Goal: Check status: Check status

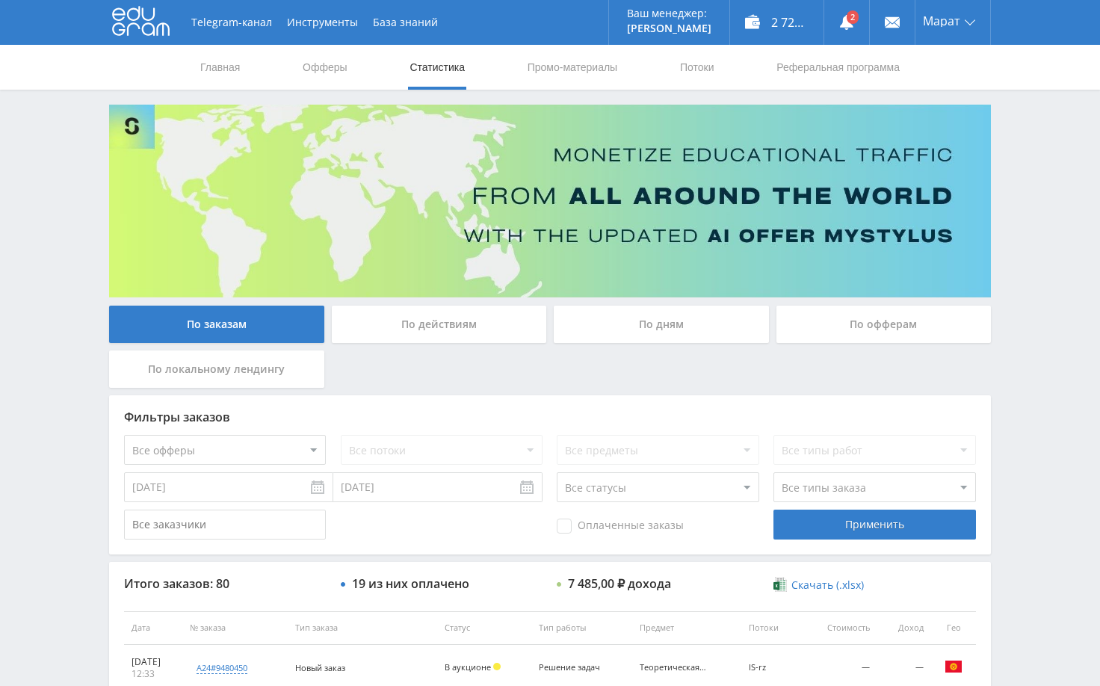
click at [1029, 167] on div "Telegram-канал Инструменты База знаний Ваш менеджер: [PERSON_NAME] Alex Online …" at bounding box center [550, 627] width 1100 height 1255
click at [837, 16] on link at bounding box center [847, 22] width 45 height 45
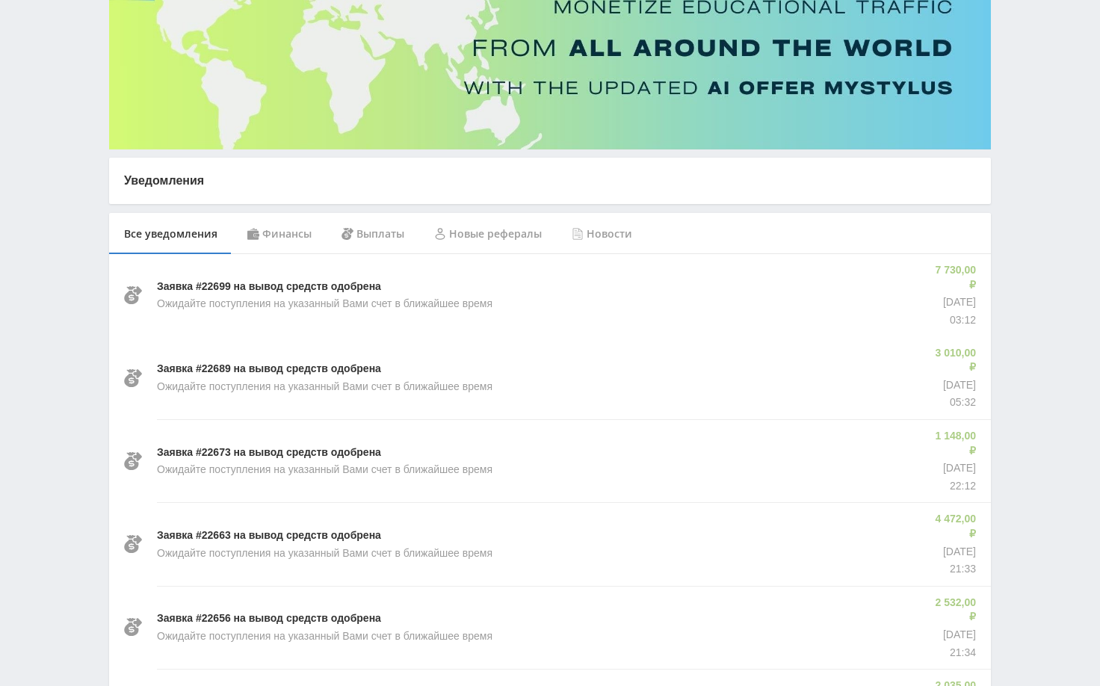
scroll to position [150, 0]
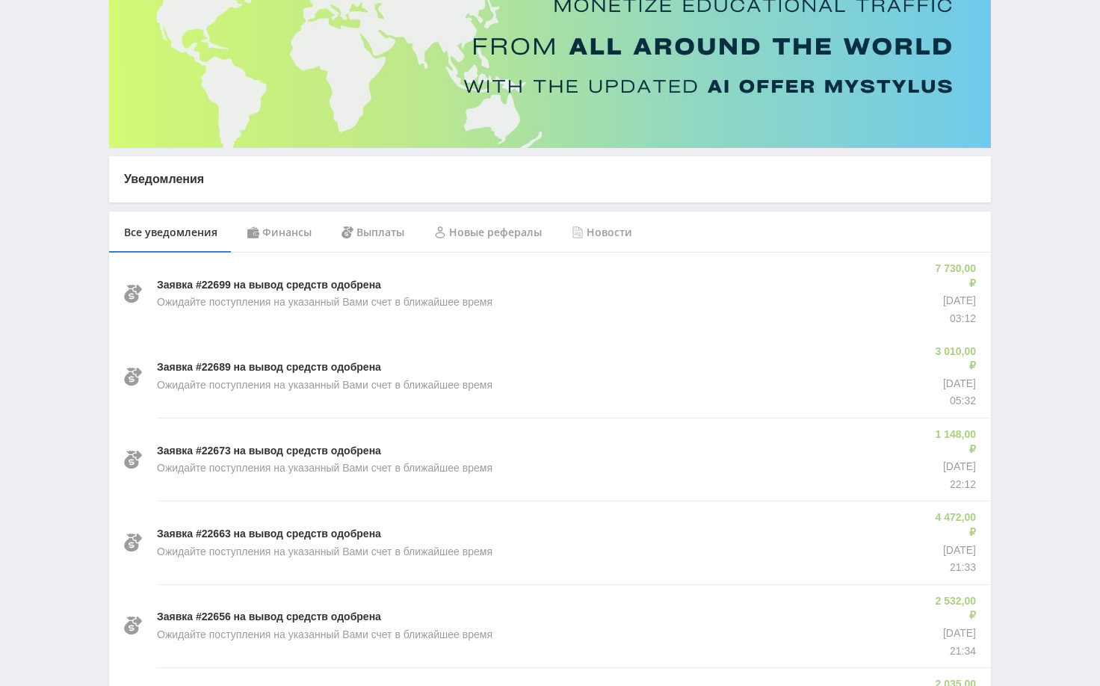
click at [277, 236] on div "Финансы" at bounding box center [279, 233] width 94 height 42
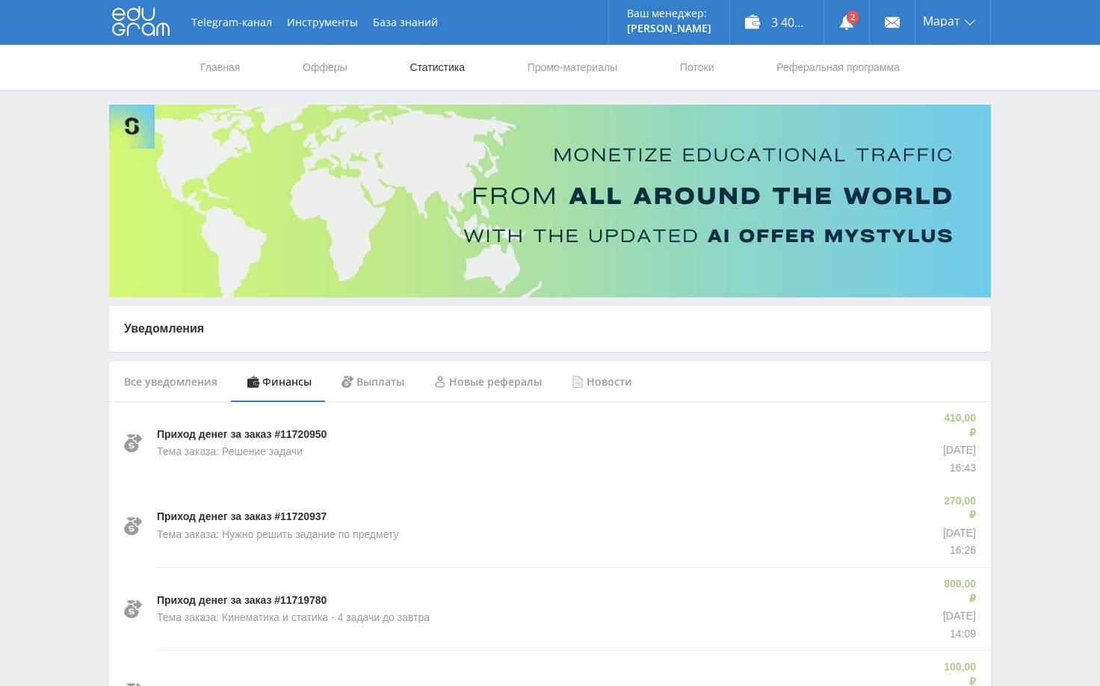
click at [443, 58] on link "Статистика" at bounding box center [437, 67] width 58 height 45
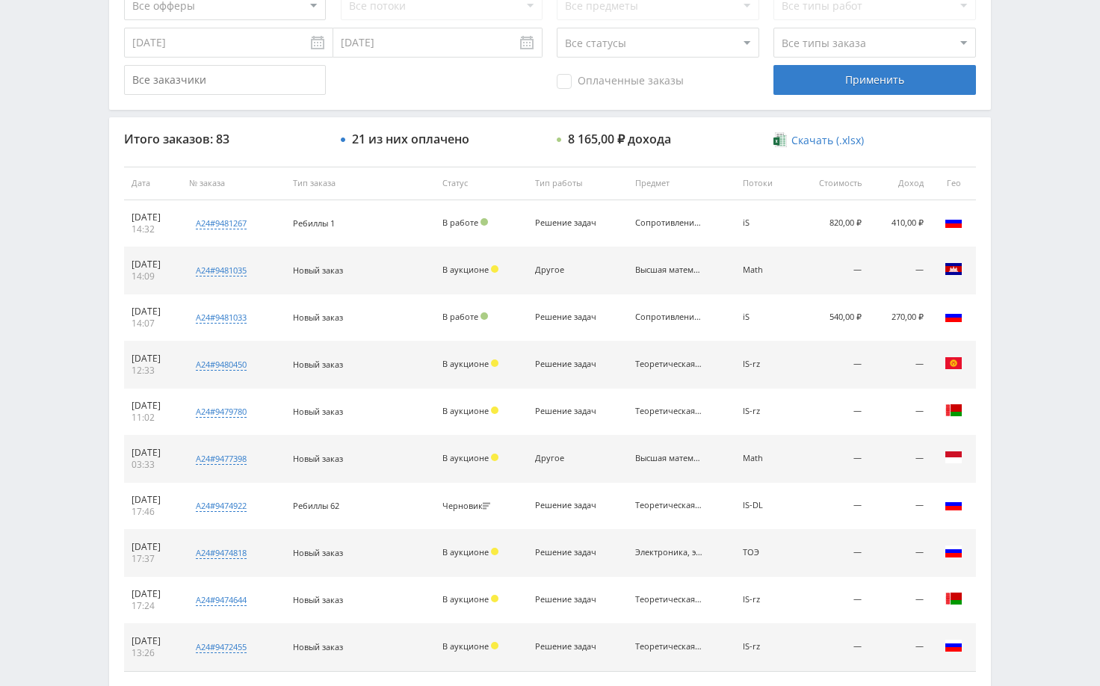
scroll to position [449, 0]
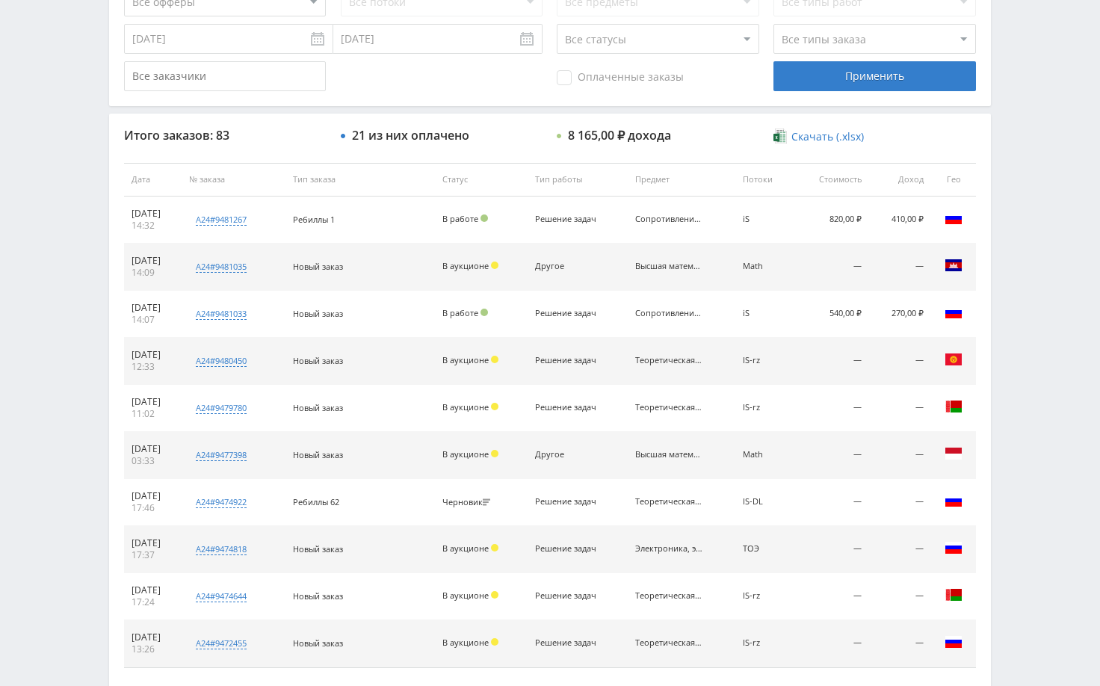
click at [1069, 285] on div "Telegram-канал Инструменты База знаний Ваш менеджер: [PERSON_NAME] Alex Online …" at bounding box center [550, 178] width 1100 height 1255
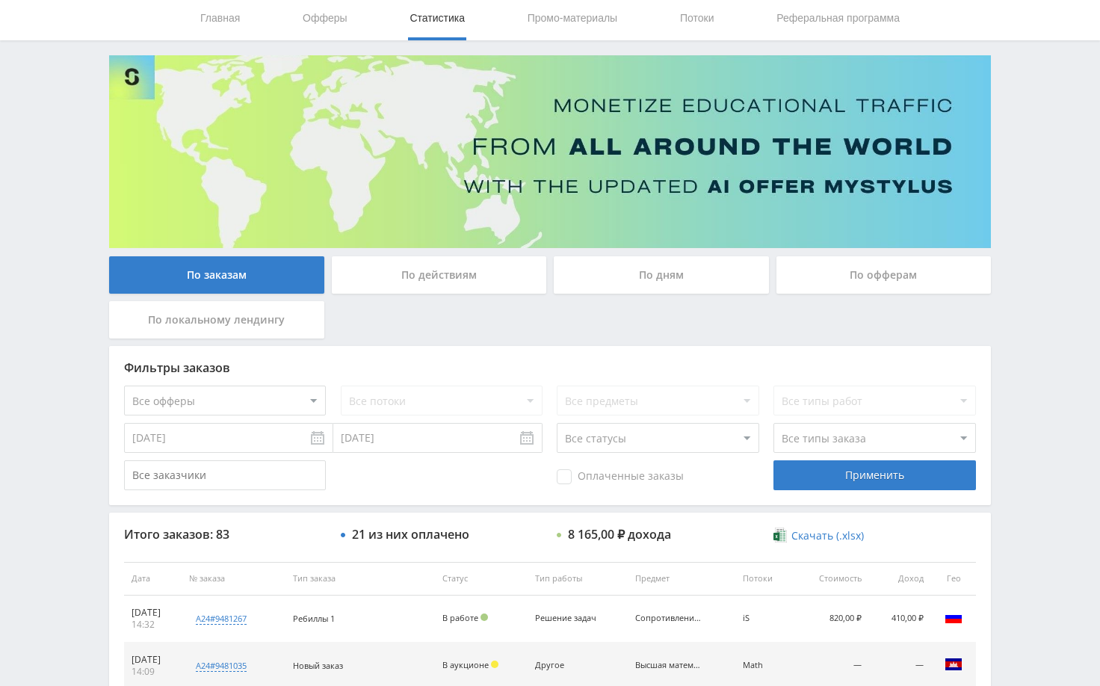
scroll to position [0, 0]
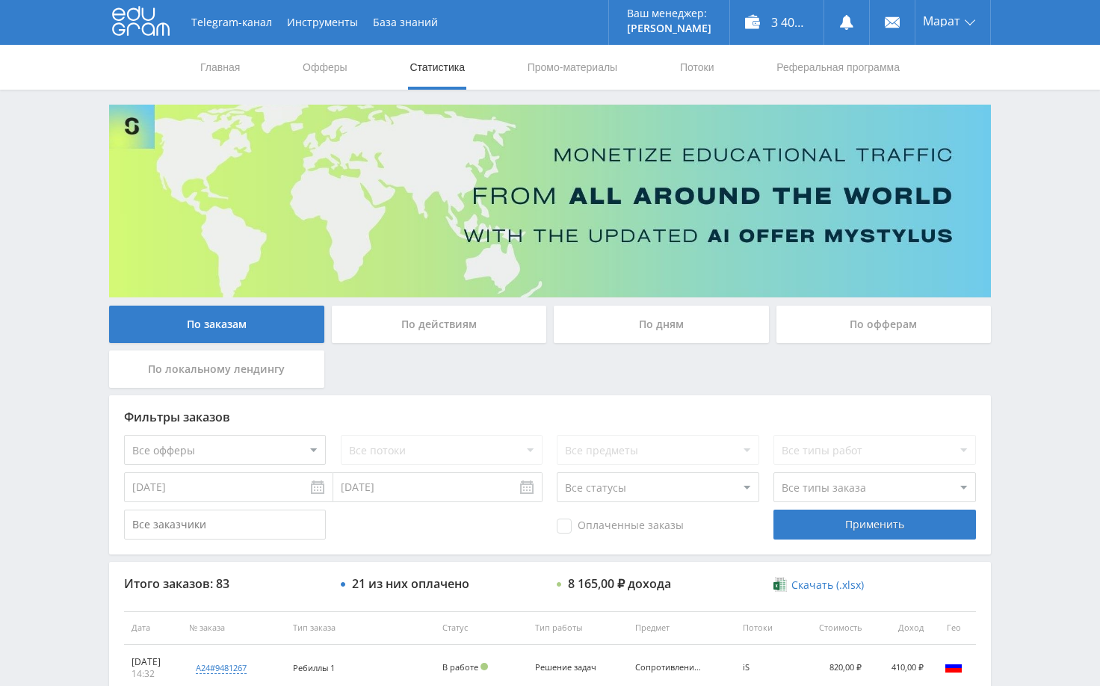
click at [1026, 261] on div "Telegram-канал Инструменты База знаний Ваш менеджер: [PERSON_NAME] Alex Online …" at bounding box center [550, 627] width 1100 height 1255
click at [638, 327] on div "По дням" at bounding box center [661, 324] width 215 height 37
click at [0, 0] on input "По дням" at bounding box center [0, 0] width 0 height 0
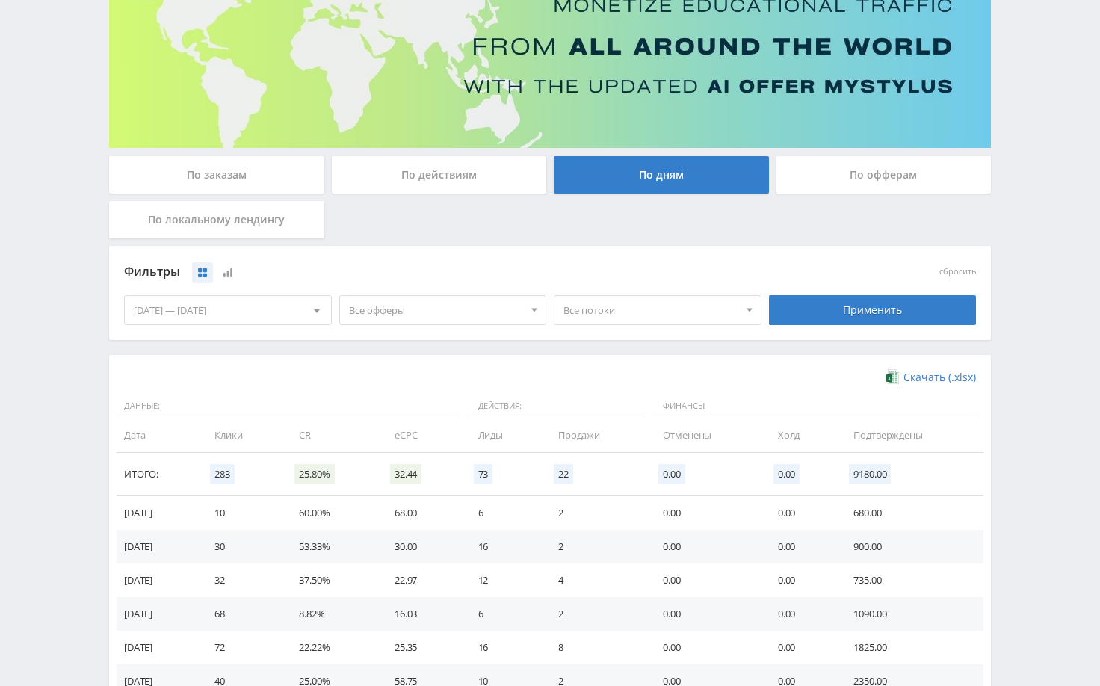
scroll to position [292, 0]
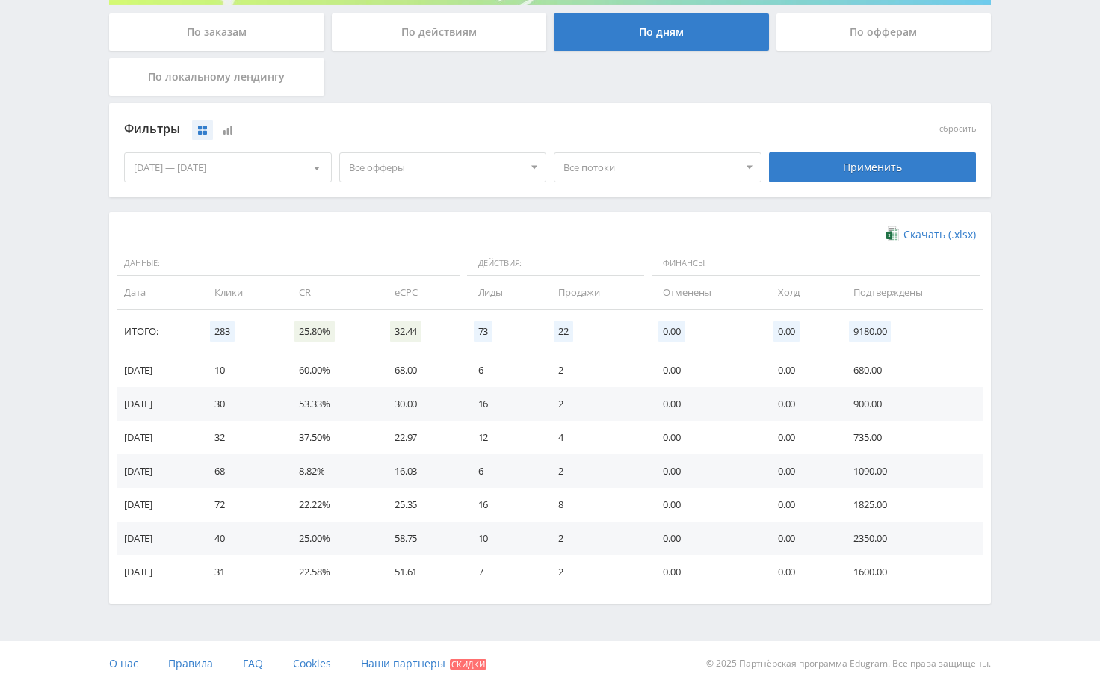
click at [243, 173] on div "06.09.2025 — 12.09.2025" at bounding box center [228, 167] width 206 height 28
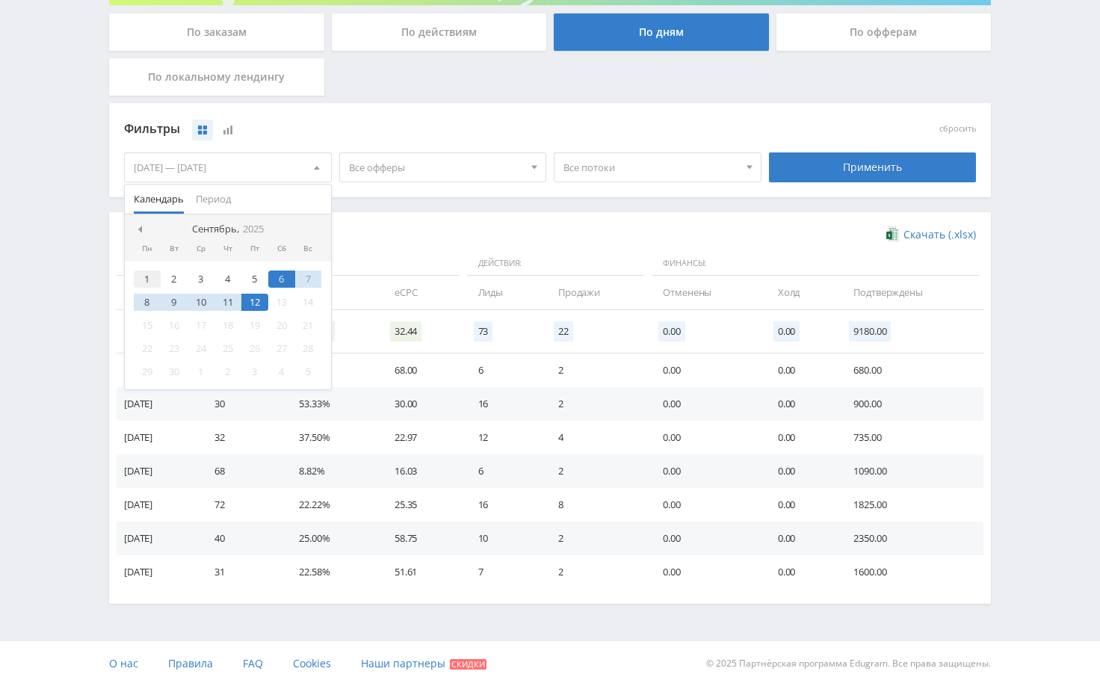
click at [151, 275] on div "1" at bounding box center [147, 279] width 27 height 17
click at [248, 303] on div "12" at bounding box center [254, 302] width 27 height 17
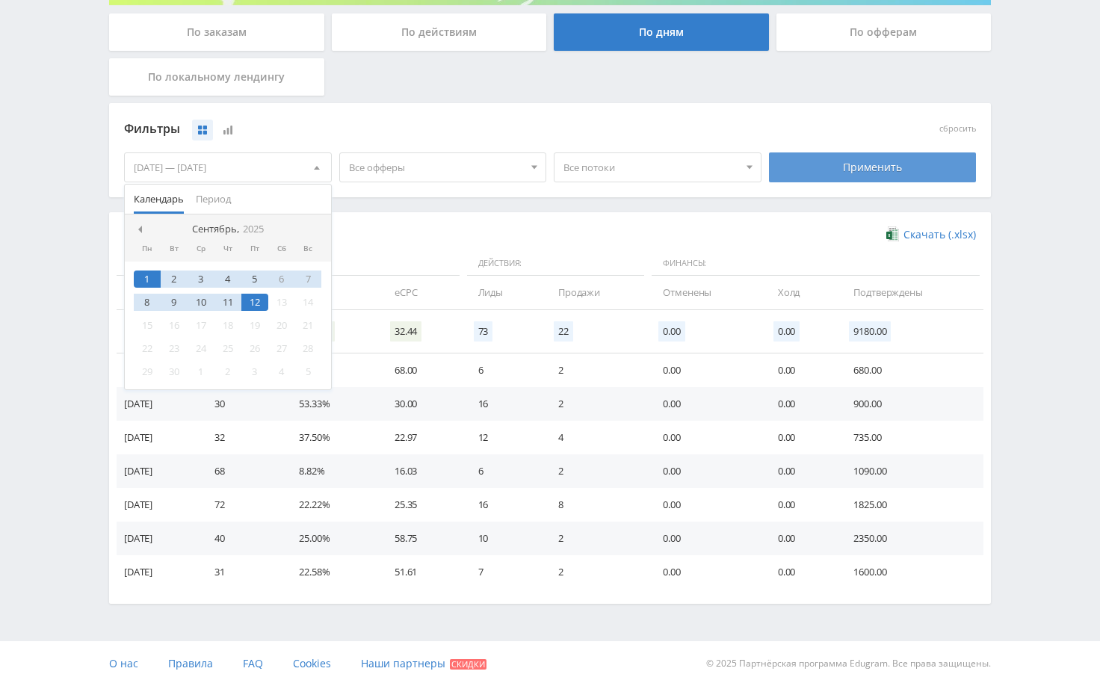
click at [847, 165] on div "Применить" at bounding box center [873, 168] width 208 height 30
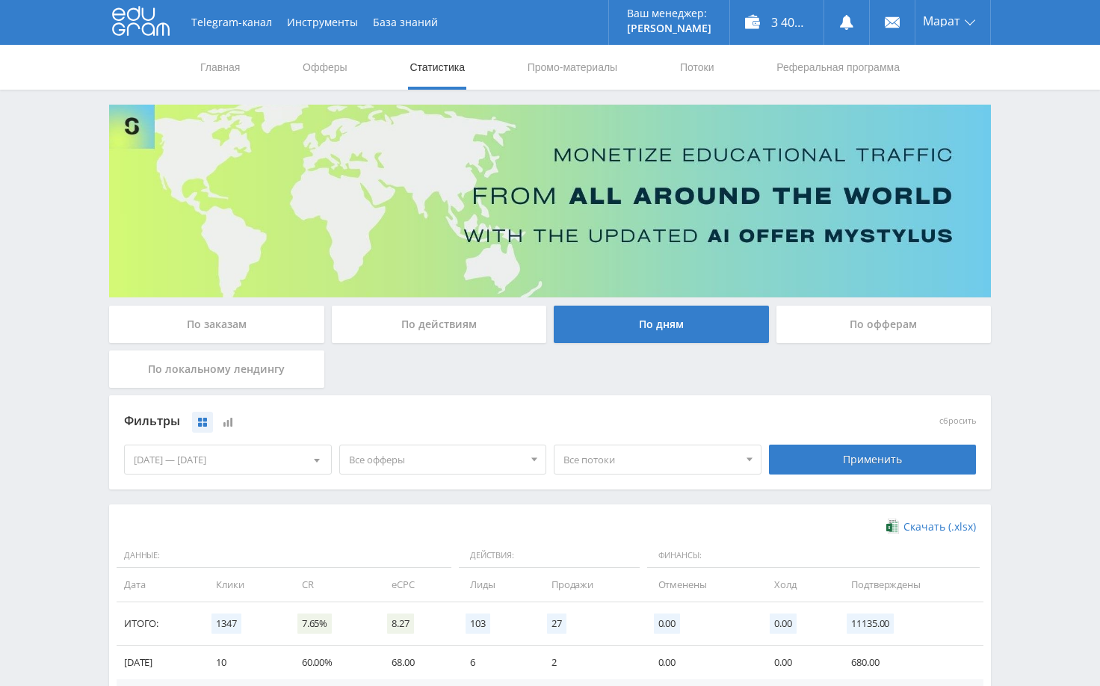
click at [1028, 361] on div "Telegram-канал Инструменты База знаний Ваш менеджер: [PERSON_NAME] Alex Online …" at bounding box center [550, 573] width 1100 height 1146
click at [1039, 253] on div "Telegram-канал Инструменты База знаний Ваш менеджер: [PERSON_NAME] Alex Online …" at bounding box center [550, 573] width 1100 height 1146
click at [1016, 271] on div "Telegram-канал Инструменты База знаний Ваш менеджер: [PERSON_NAME] Alex Online …" at bounding box center [550, 573] width 1100 height 1146
click at [1017, 236] on div "Telegram-канал Инструменты База знаний Ваш менеджер: [PERSON_NAME] Alex Online …" at bounding box center [550, 573] width 1100 height 1146
click at [286, 332] on div "По заказам" at bounding box center [216, 324] width 215 height 37
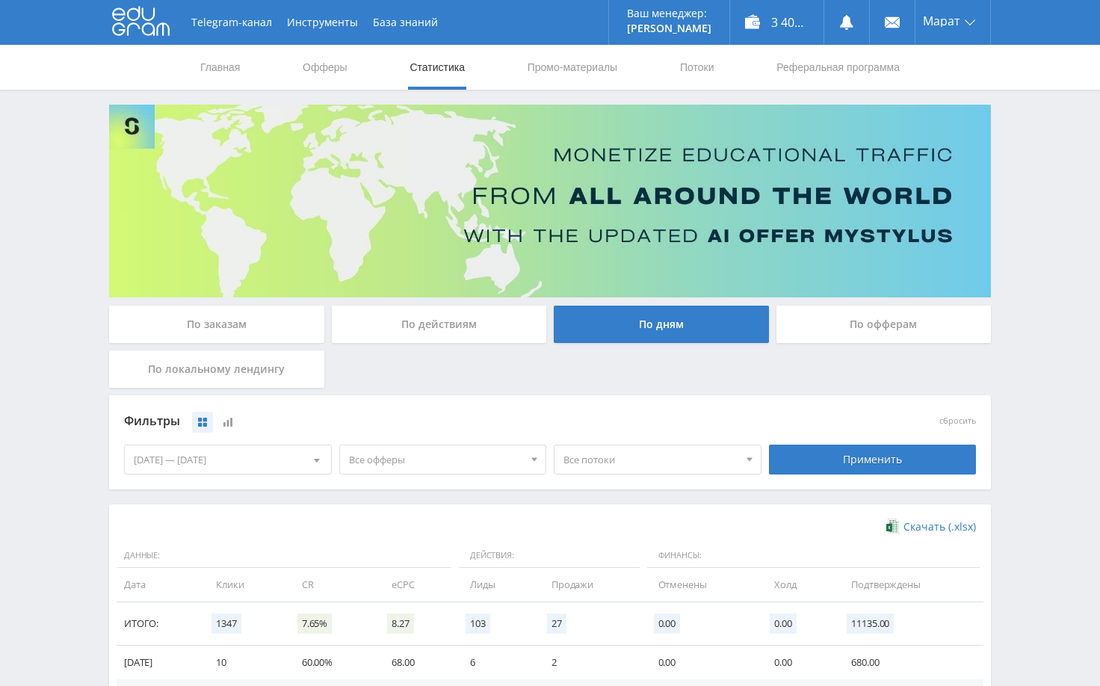
click at [0, 0] on input "По заказам" at bounding box center [0, 0] width 0 height 0
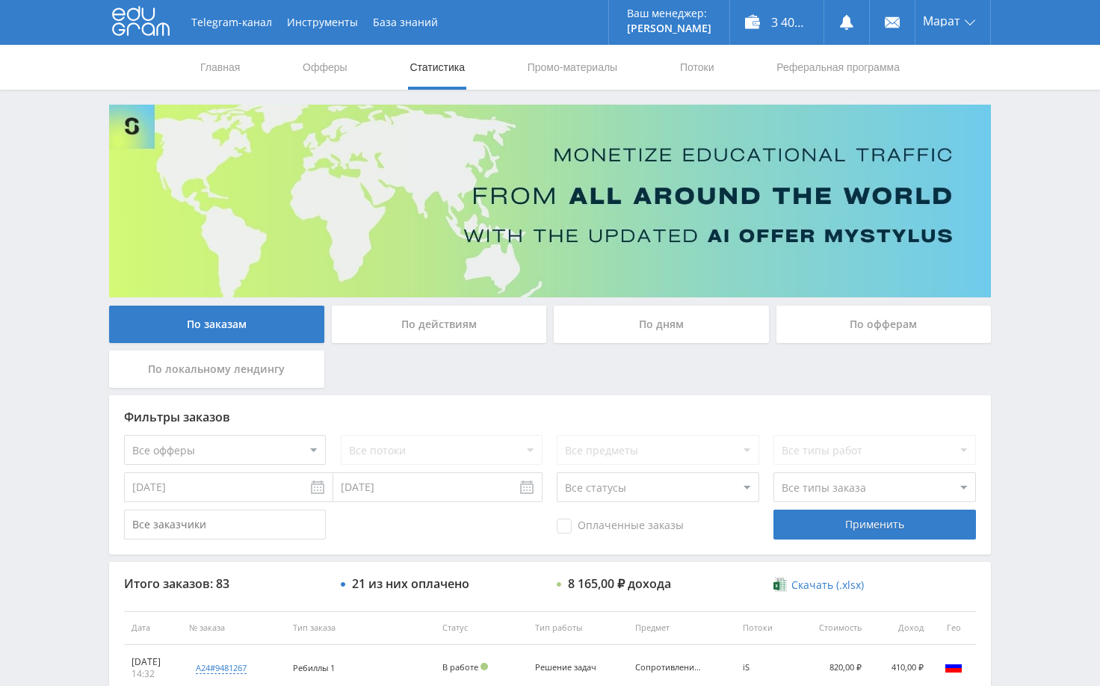
drag, startPoint x: 1029, startPoint y: 297, endPoint x: 1020, endPoint y: 301, distance: 9.0
click at [1029, 298] on div "Telegram-канал Инструменты База знаний Ваш менеджер: [PERSON_NAME] Alex Online …" at bounding box center [550, 627] width 1100 height 1255
click at [1027, 317] on div "Telegram-канал Инструменты База знаний Ваш менеджер: [PERSON_NAME] Alex Online …" at bounding box center [550, 627] width 1100 height 1255
click at [1024, 298] on div "Telegram-канал Инструменты База знаний Ваш менеджер: [PERSON_NAME] Alex Online …" at bounding box center [550, 627] width 1100 height 1255
drag, startPoint x: 1027, startPoint y: 178, endPoint x: 870, endPoint y: 75, distance: 187.9
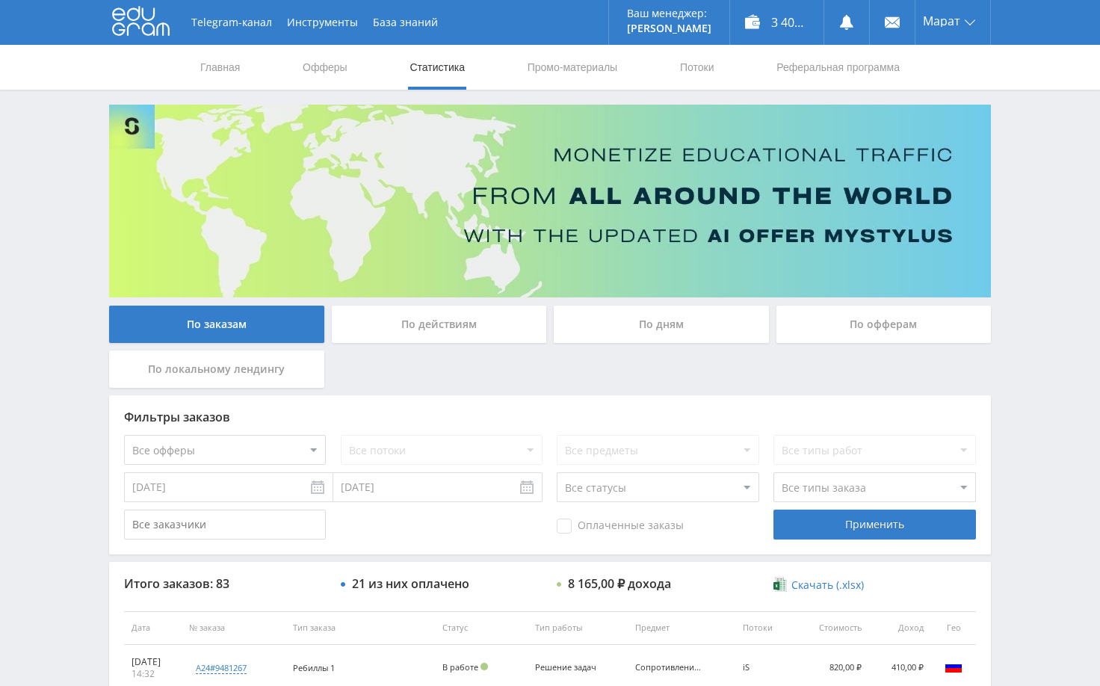
click at [1028, 178] on div "Telegram-канал Инструменты База знаний Ваш менеджер: [PERSON_NAME] Alex Online …" at bounding box center [550, 627] width 1100 height 1255
